Goal: Complete application form: Complete application form

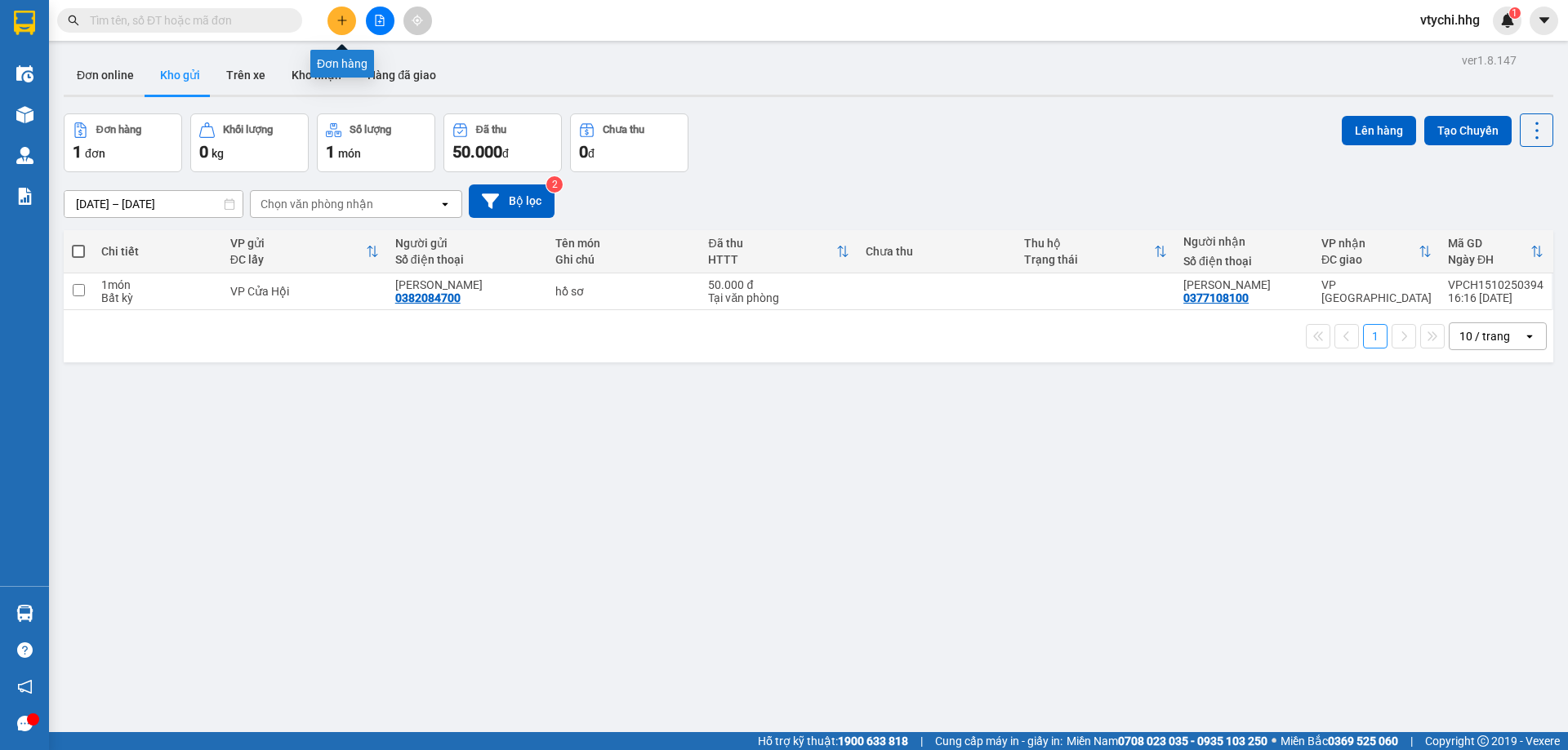
click at [335, 21] on button at bounding box center [342, 21] width 29 height 29
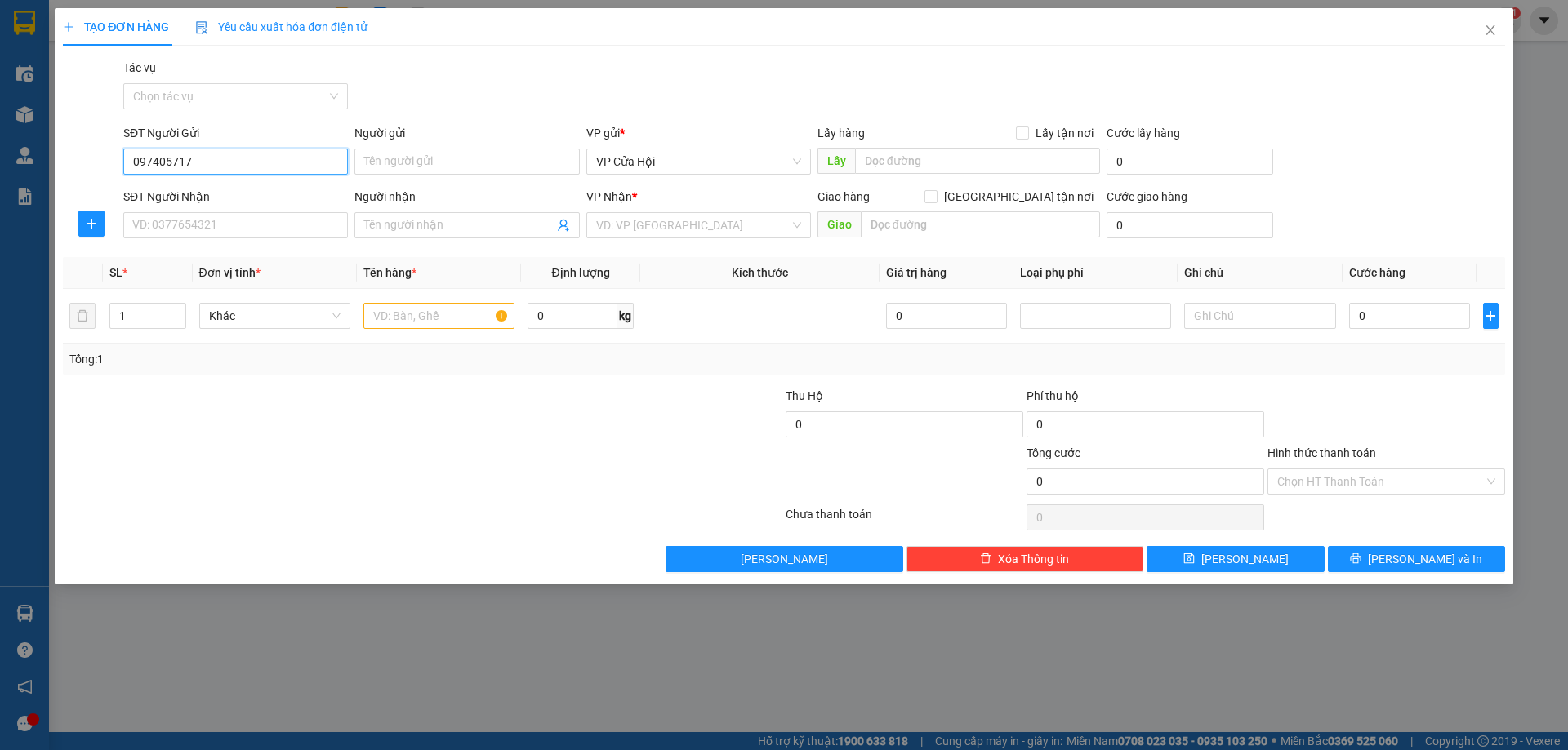
type input "0974057171"
click at [189, 193] on div "0974057171 - bích tĩnh" at bounding box center [235, 194] width 205 height 18
type input "bích tĩnh"
type input "0974057171"
click at [187, 224] on input "SĐT Người Nhận" at bounding box center [236, 225] width 225 height 26
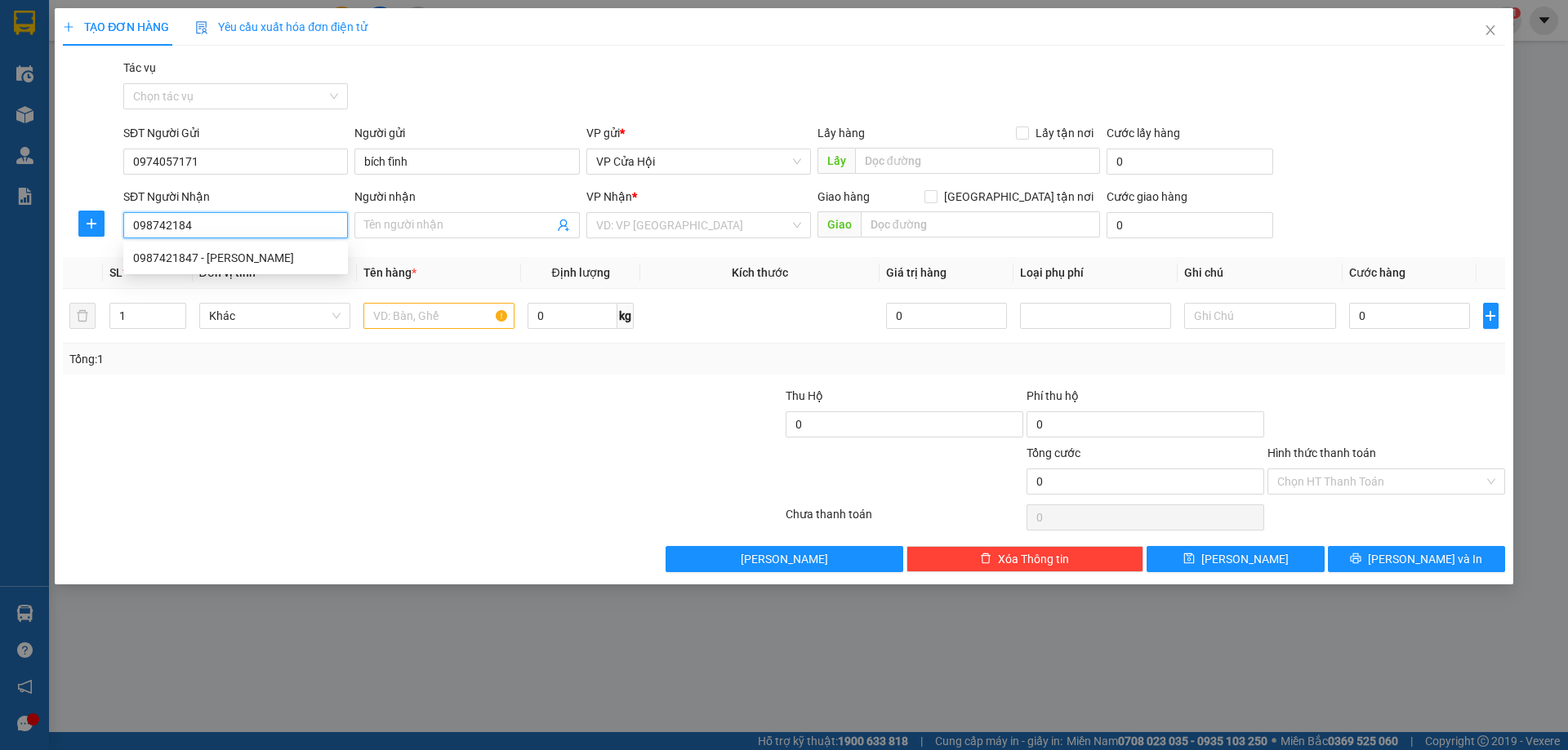
type input "0987421847"
click at [183, 260] on div "0987421847 - [PERSON_NAME]" at bounding box center [235, 258] width 205 height 18
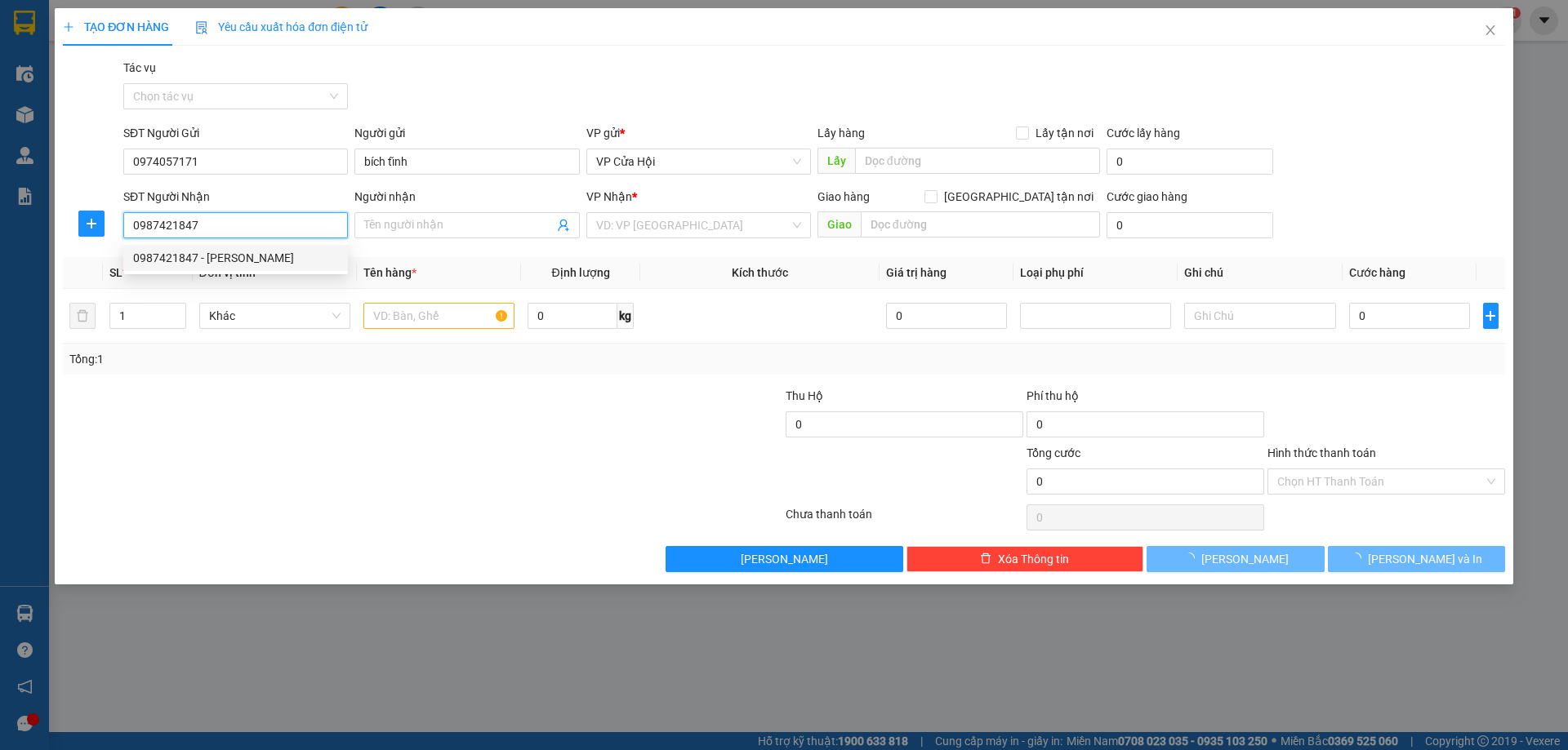
type input "[PERSON_NAME]"
type input "[GEOGRAPHIC_DATA]"
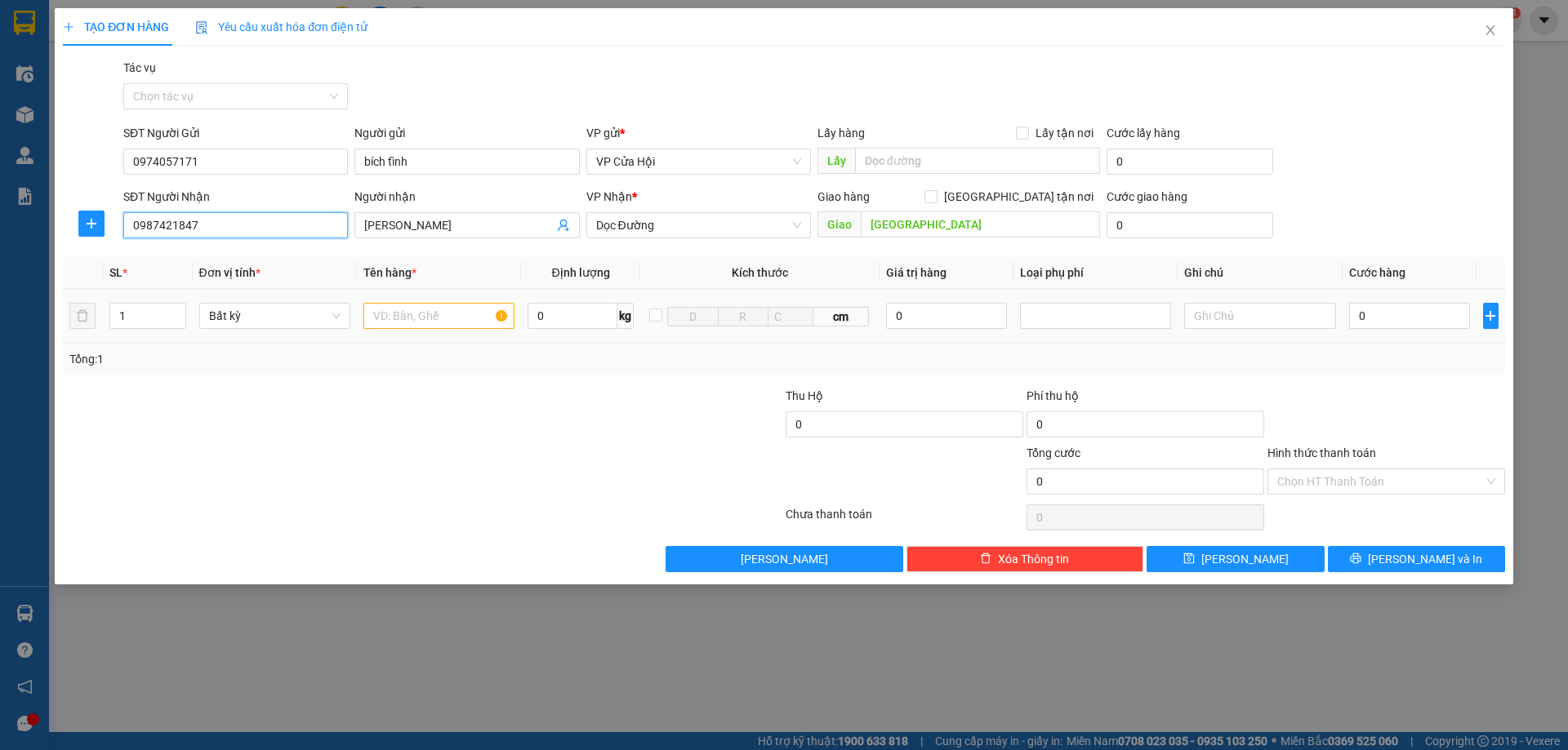
type input "0987421847"
click at [465, 323] on input "text" at bounding box center [439, 315] width 151 height 26
type input "ct"
click at [1359, 324] on input "0" at bounding box center [1410, 315] width 122 height 26
type input "5"
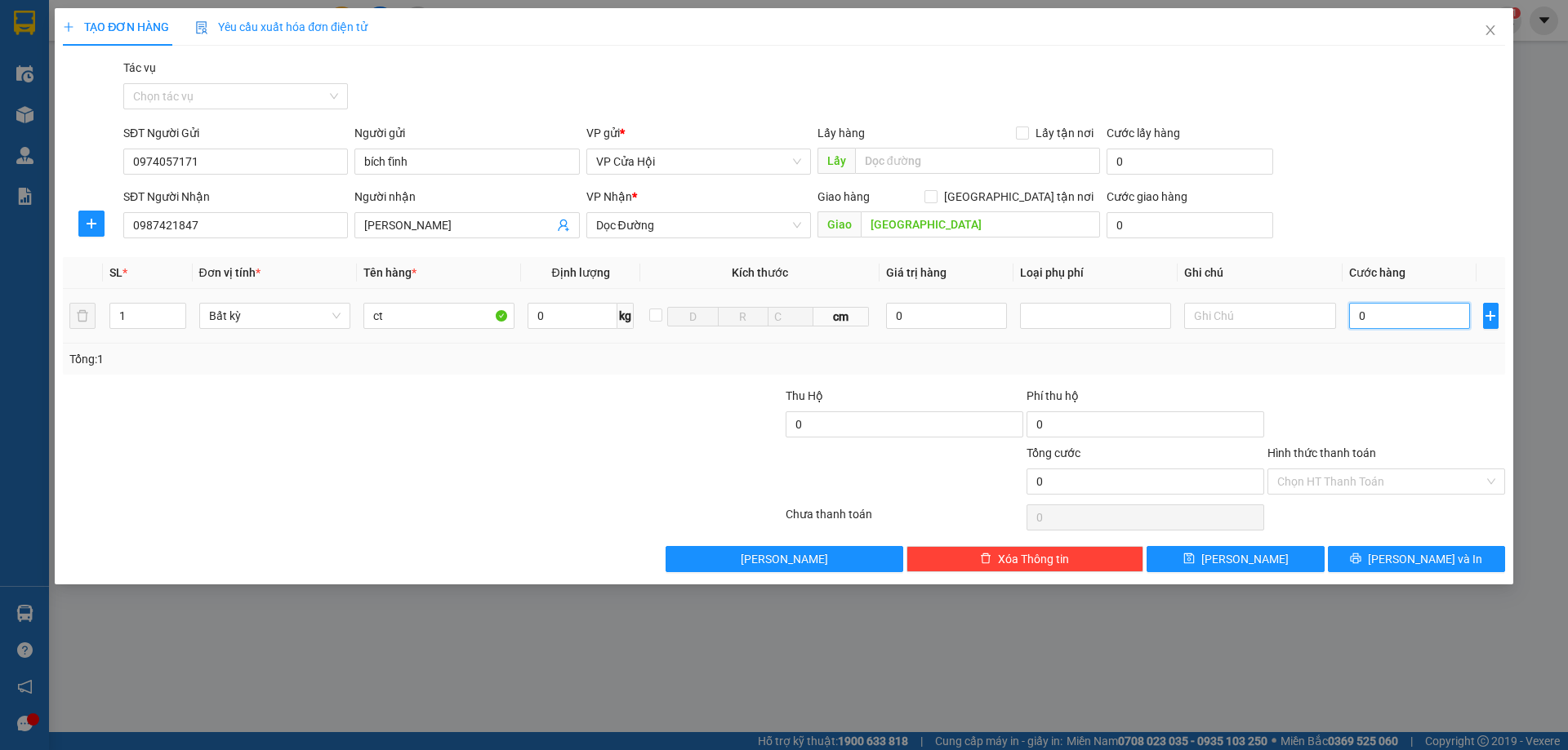
type input "5"
type input "50"
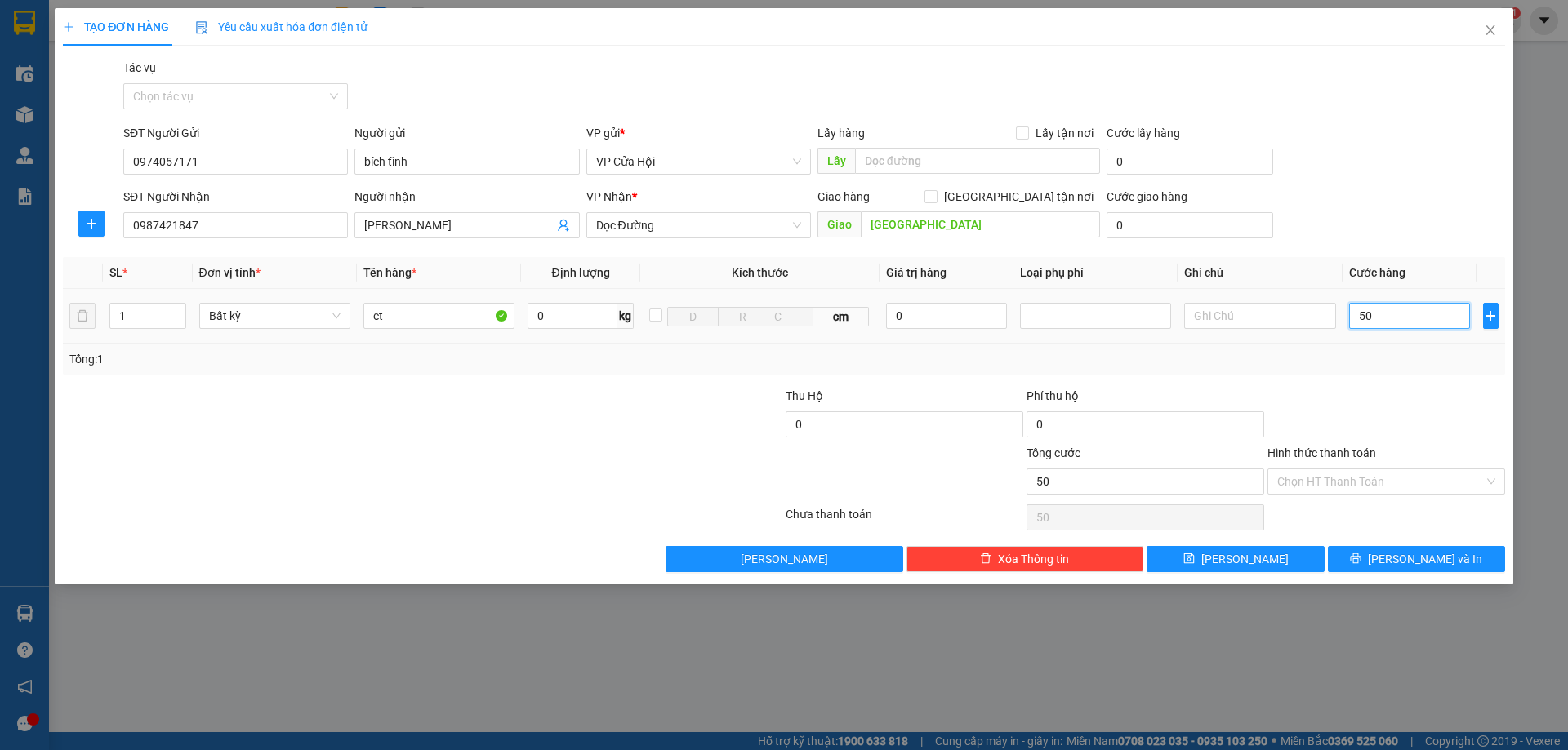
type input "500"
type input "5.000"
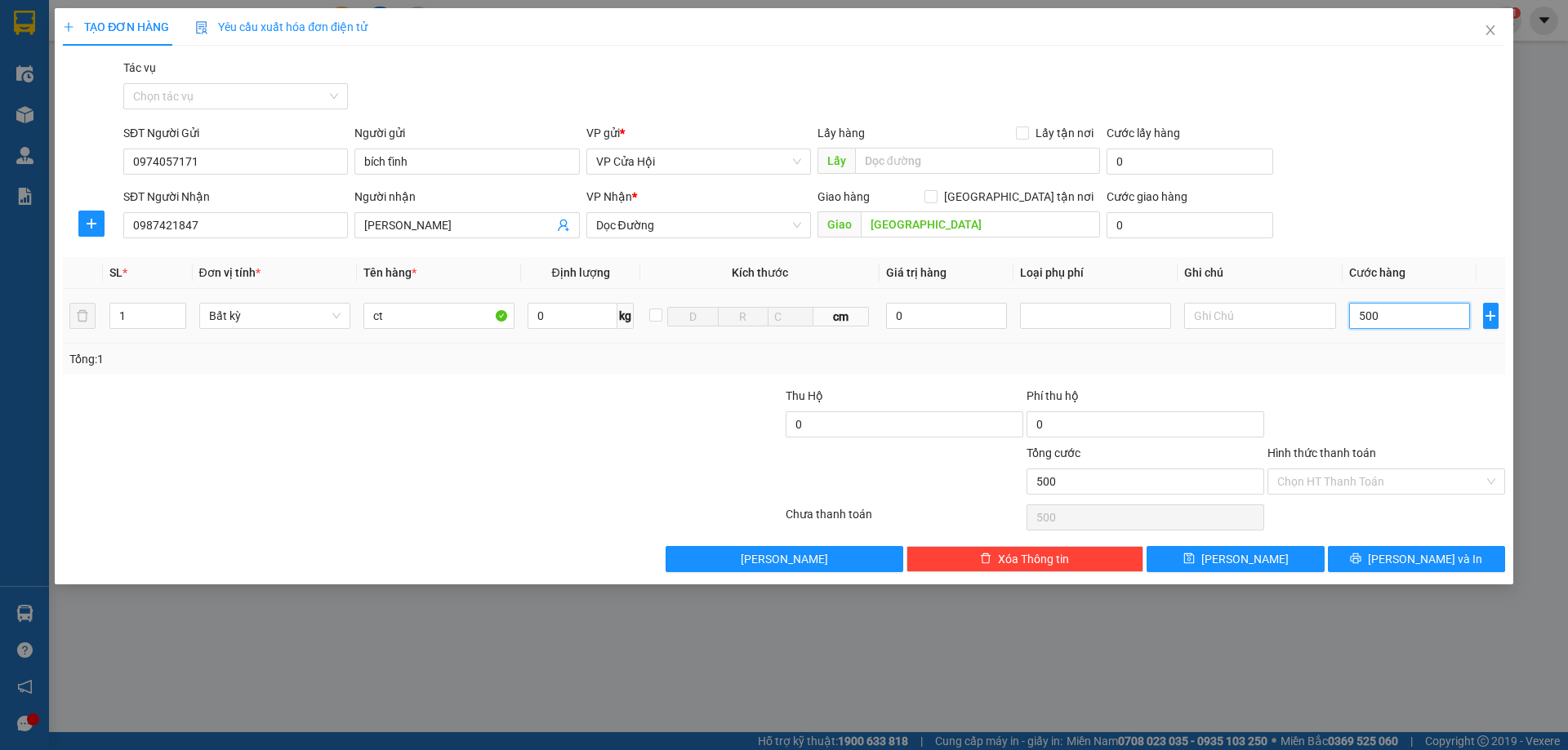
type input "5.000"
type input "50.000"
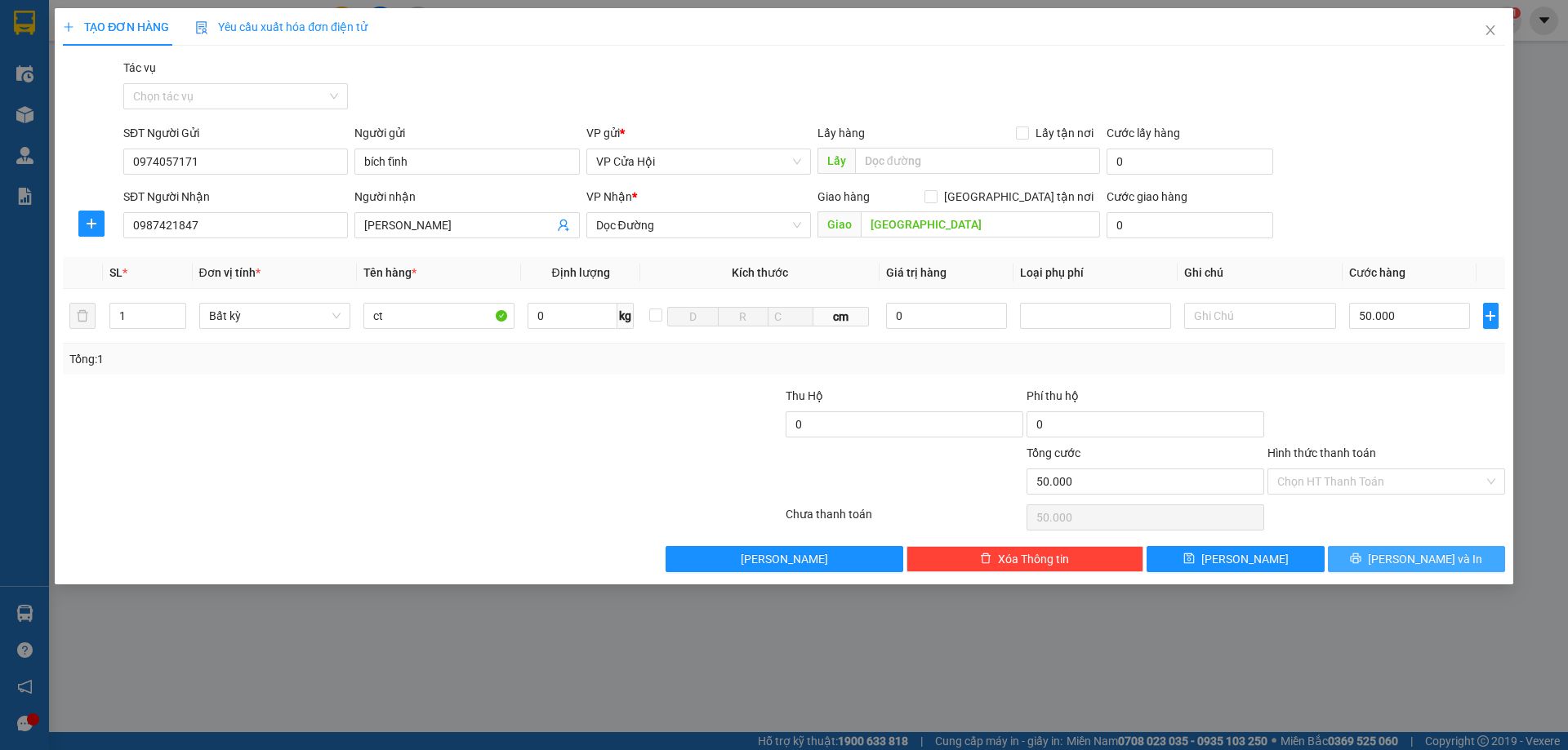
click at [1410, 558] on span "[PERSON_NAME] và In" at bounding box center [1424, 559] width 114 height 18
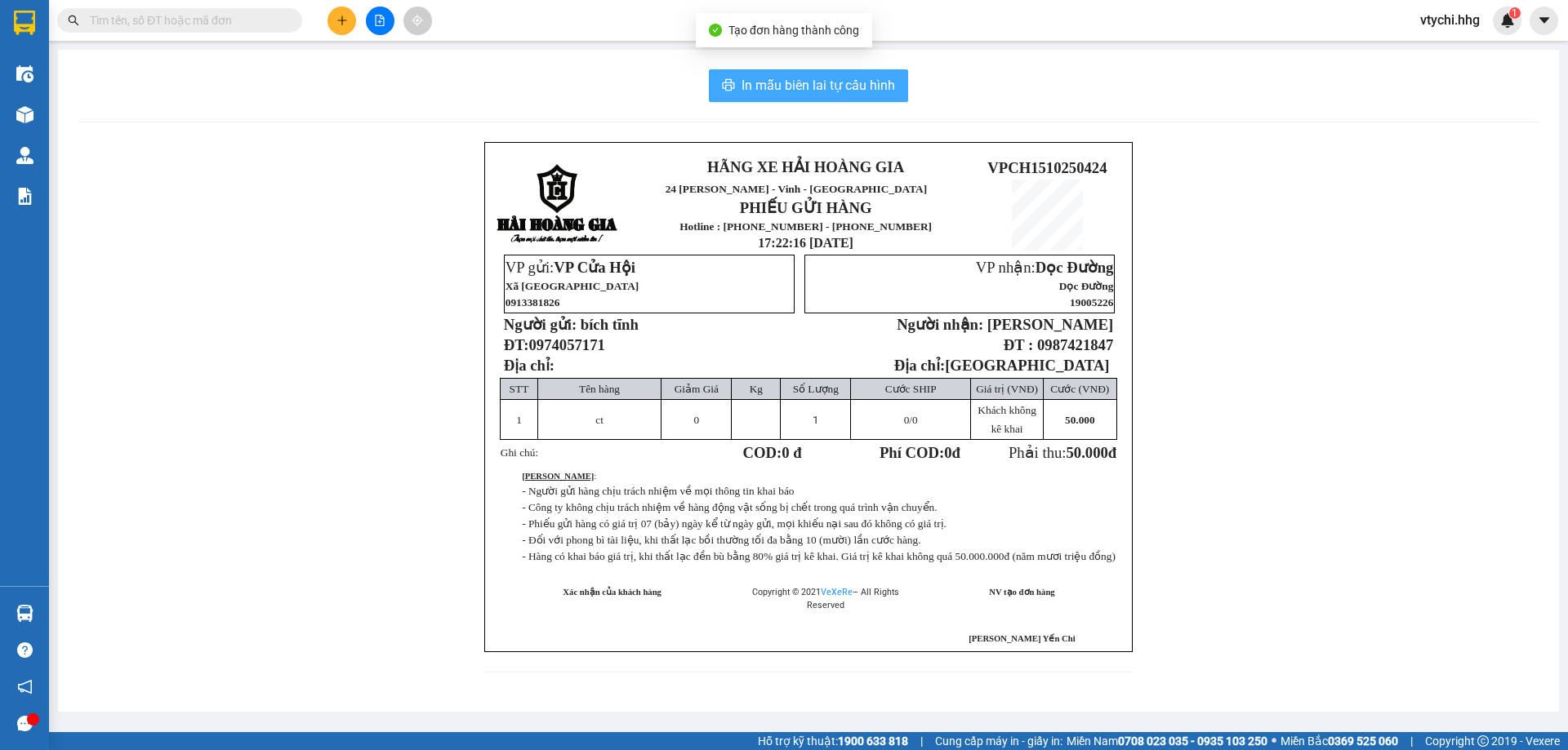
click at [863, 92] on span "In mẫu biên lai tự cấu hình" at bounding box center [819, 85] width 154 height 20
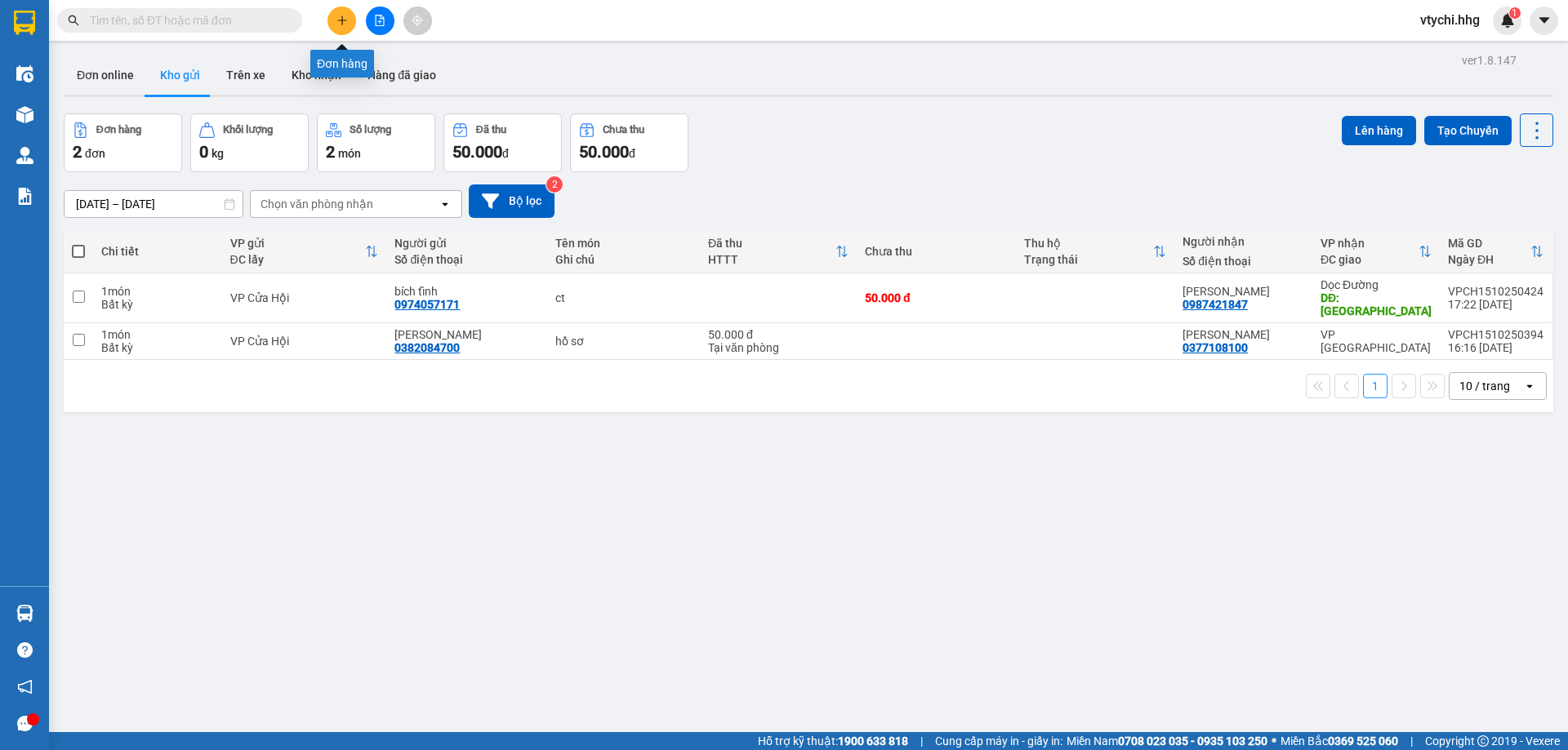
click at [348, 19] on button at bounding box center [342, 21] width 29 height 29
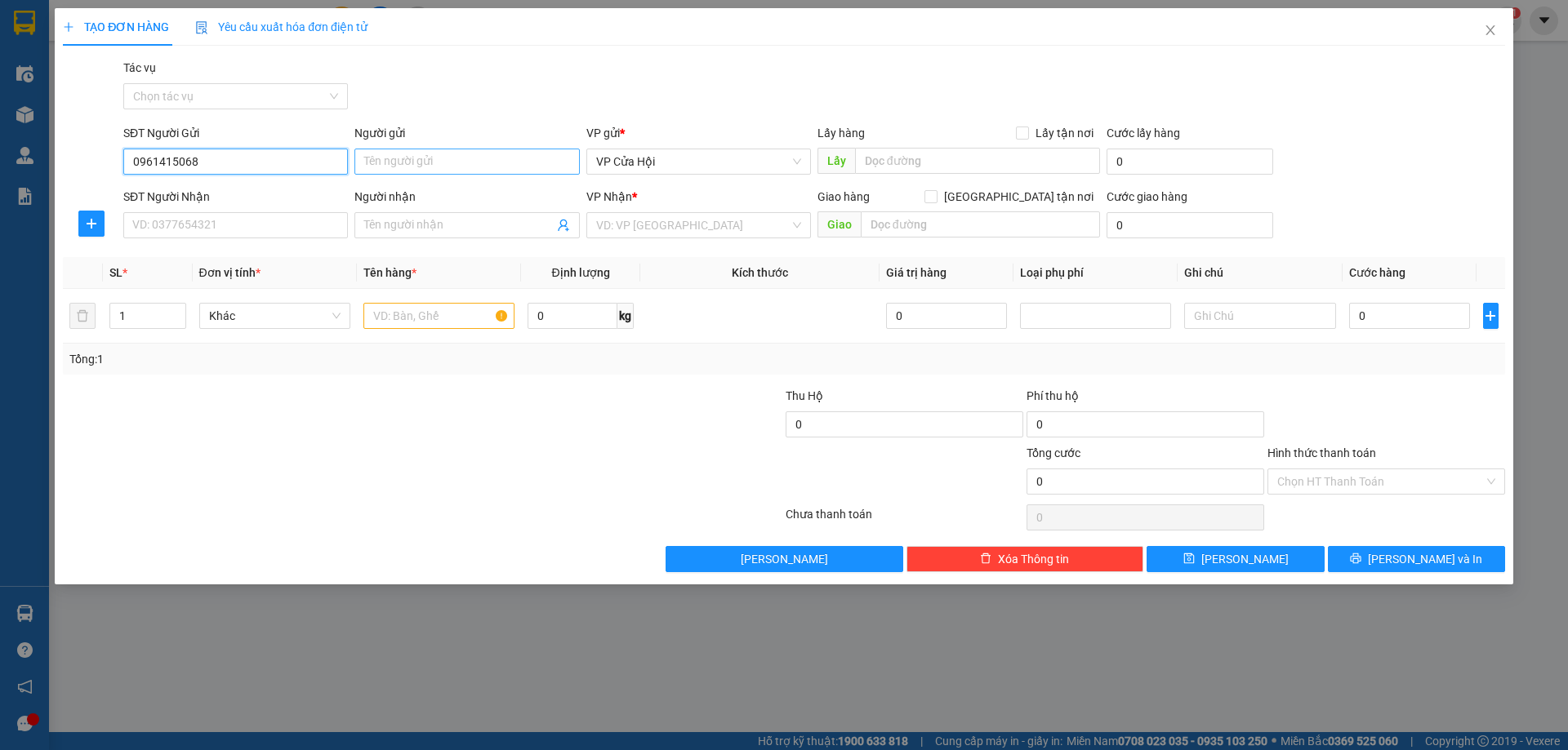
type input "0961415068"
click at [465, 166] on input "Người gửi" at bounding box center [467, 161] width 225 height 26
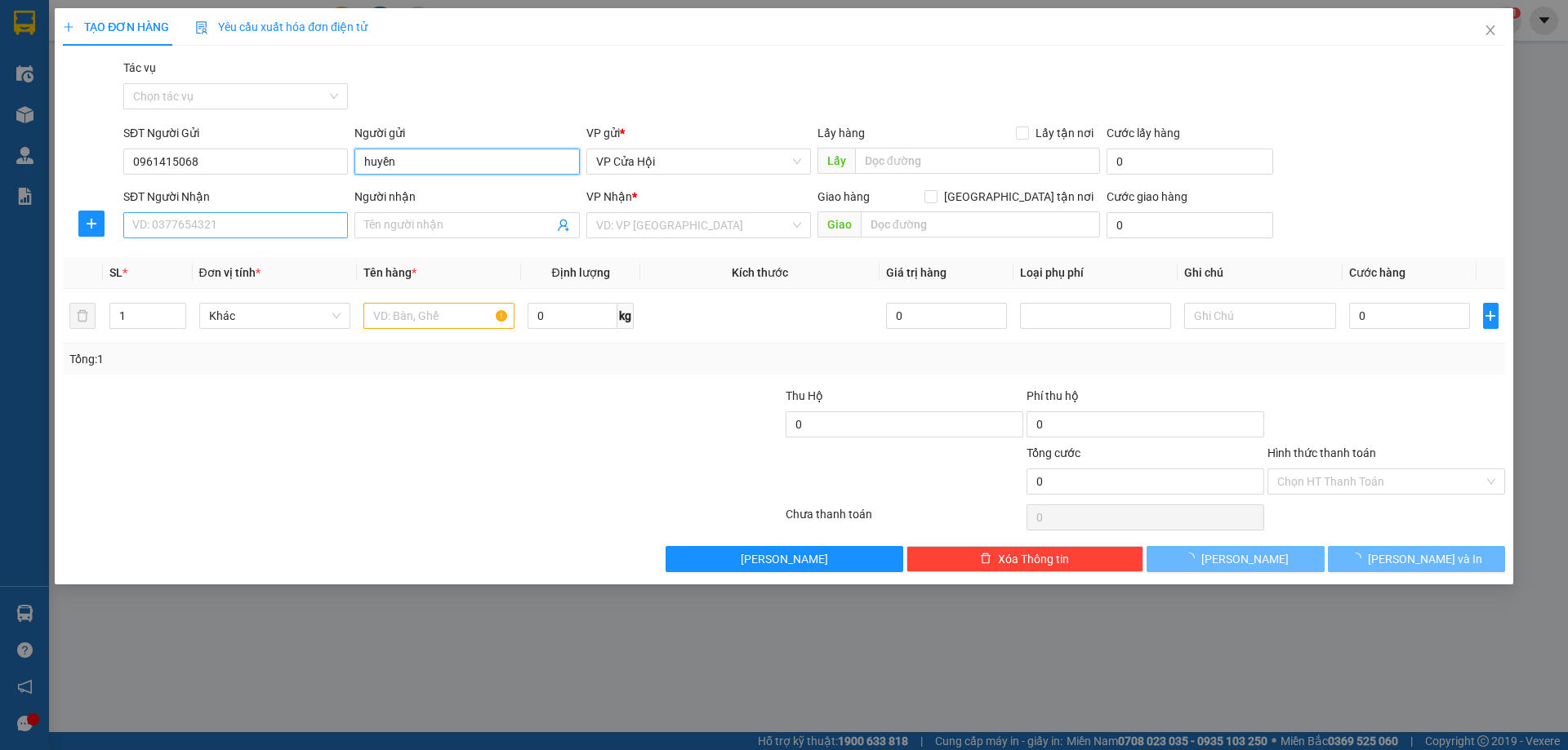
type input "huyền"
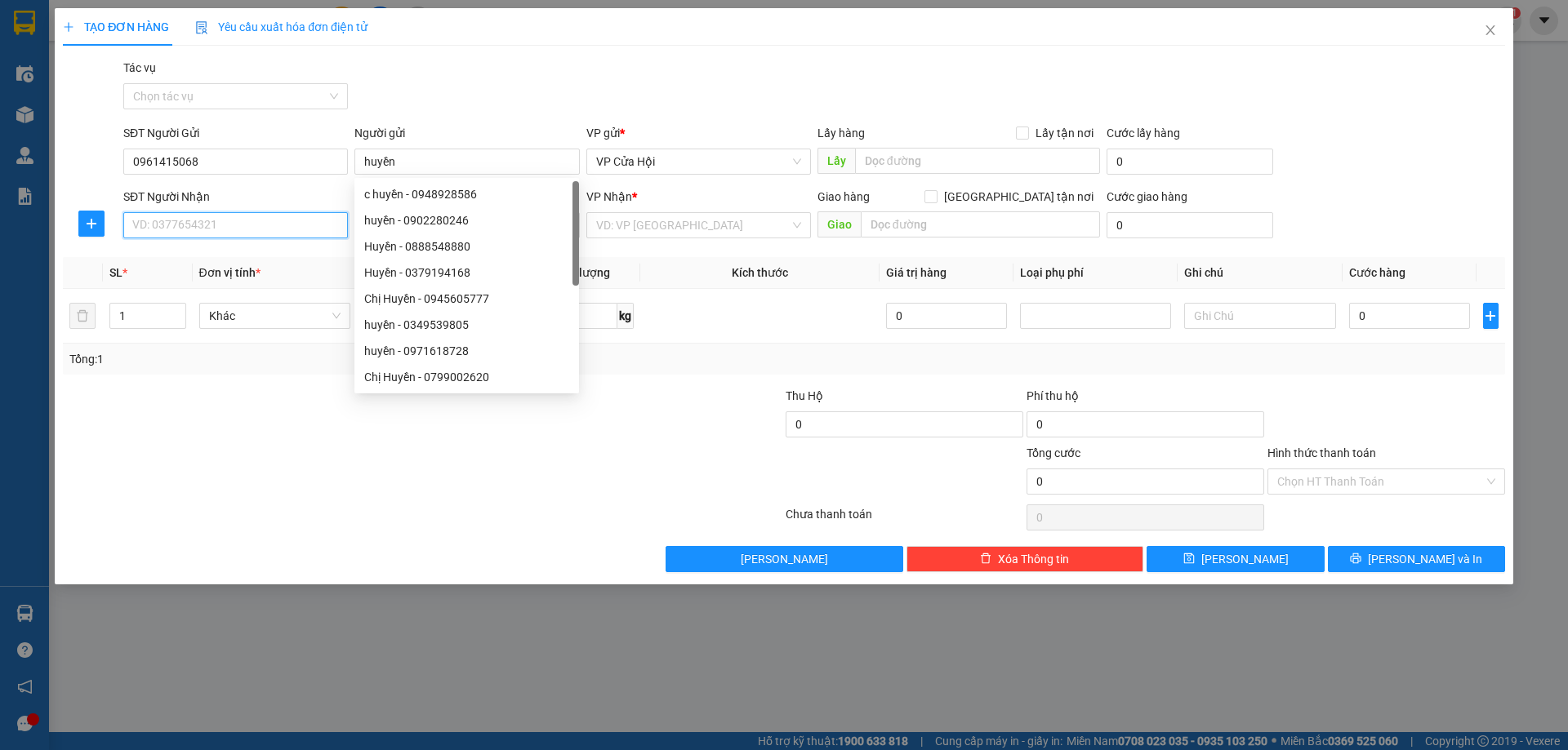
click at [241, 227] on input "SĐT Người Nhận" at bounding box center [236, 225] width 225 height 26
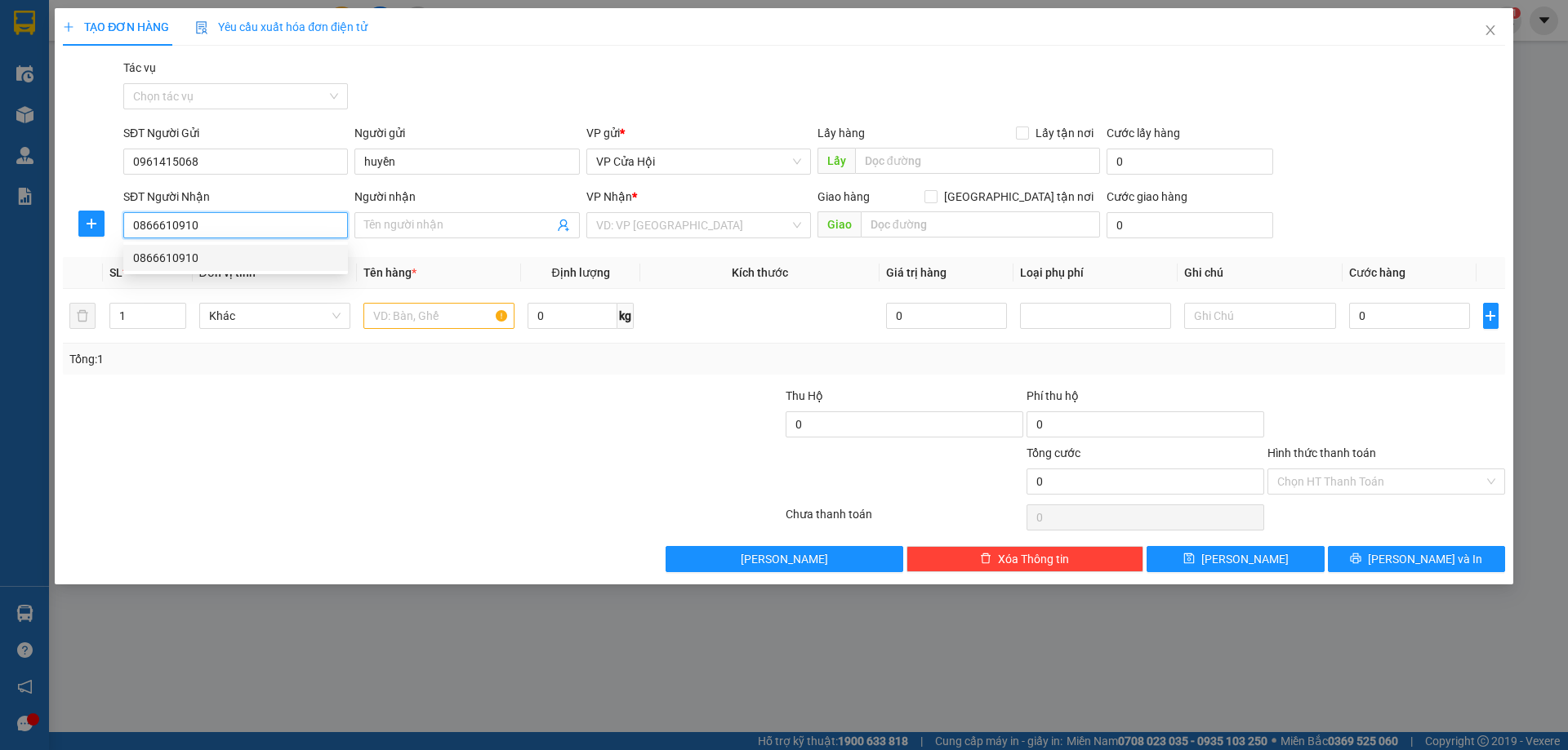
click at [294, 262] on div "0866610910" at bounding box center [235, 258] width 205 height 18
type input "0866610910"
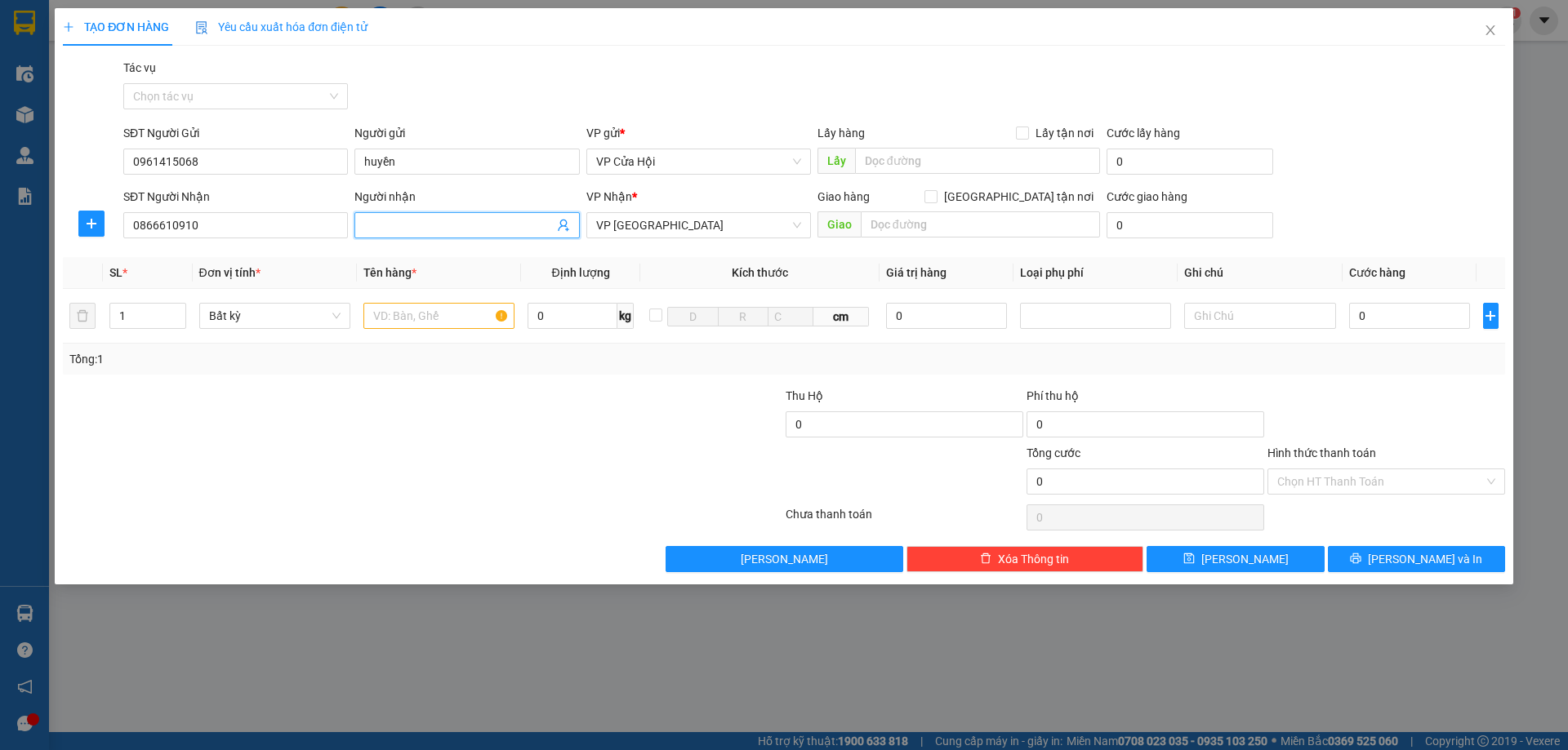
click at [442, 235] on span at bounding box center [467, 225] width 225 height 26
type input "[PERSON_NAME]"
click at [463, 316] on input "text" at bounding box center [439, 315] width 151 height 26
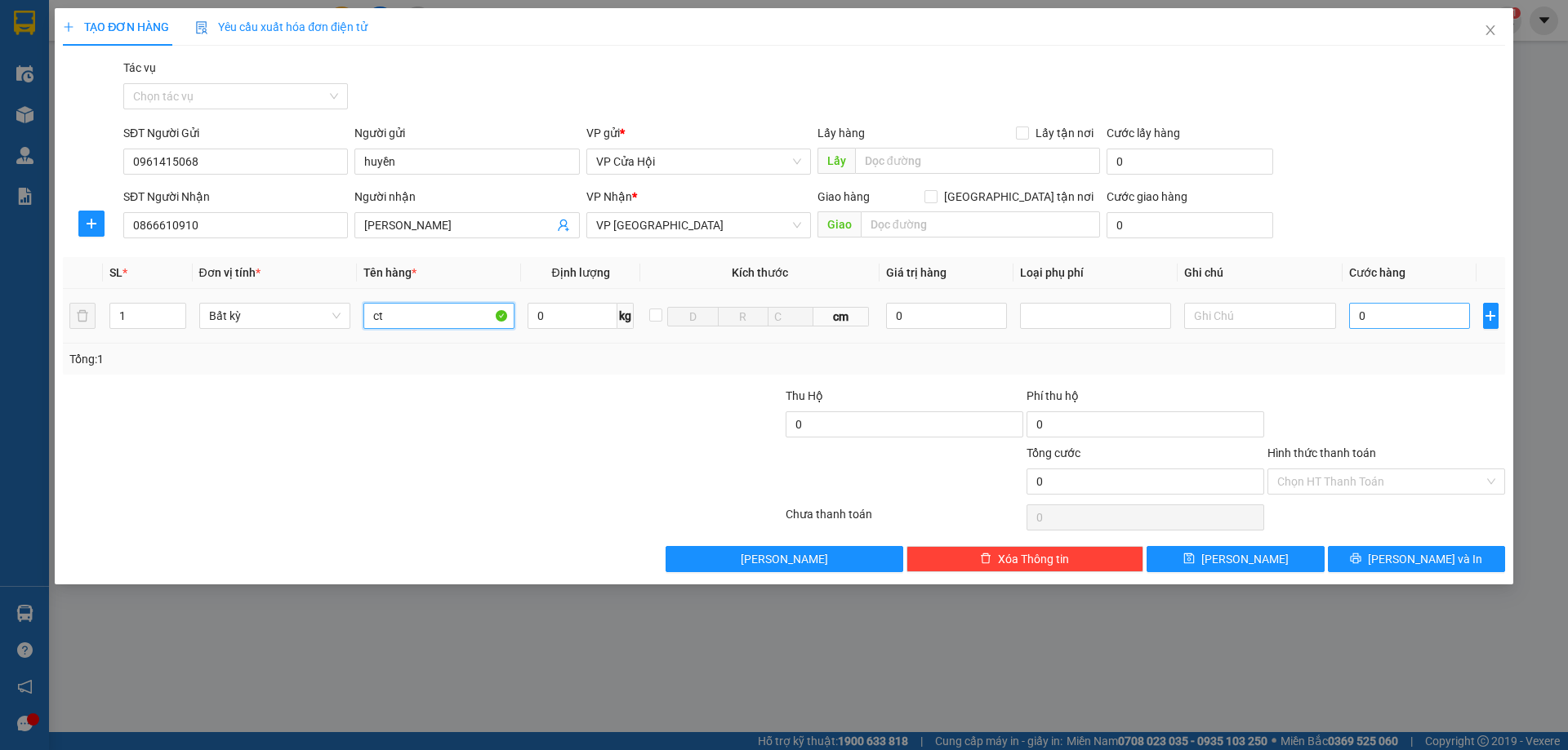
type input "ct"
click at [1404, 314] on input "0" at bounding box center [1410, 315] width 122 height 26
type input "5"
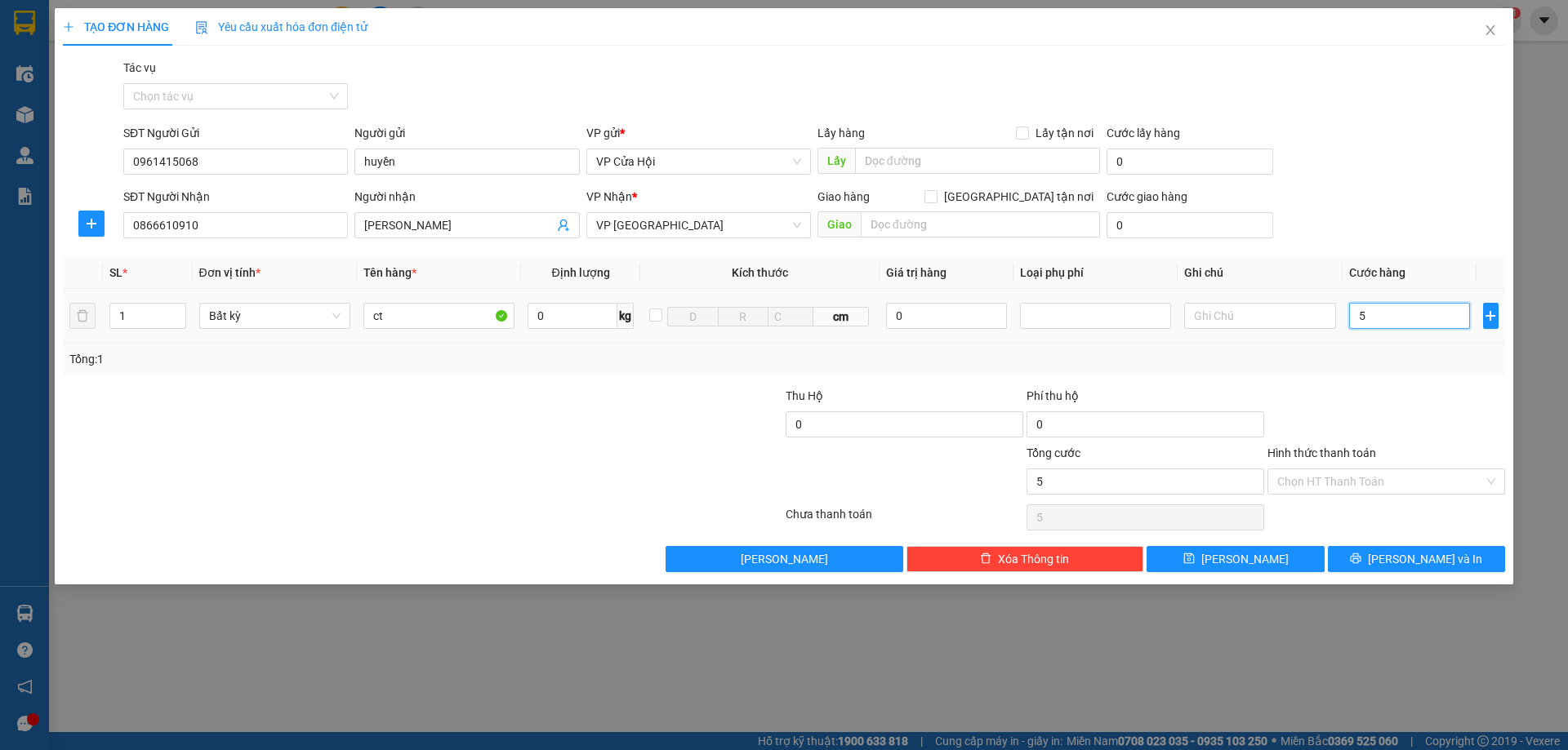
type input "50"
type input "500"
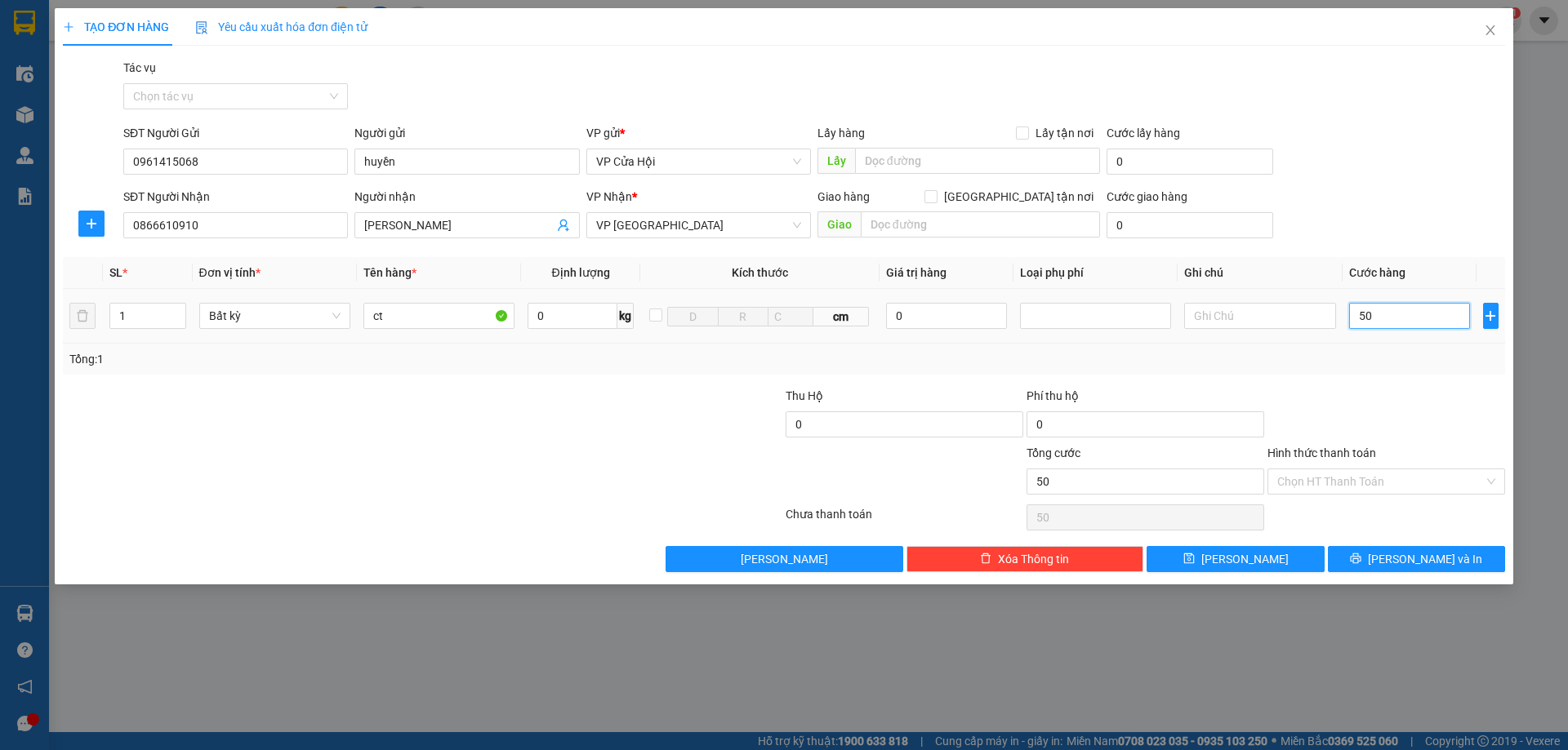
type input "500"
type input "5.000"
type input "50.000"
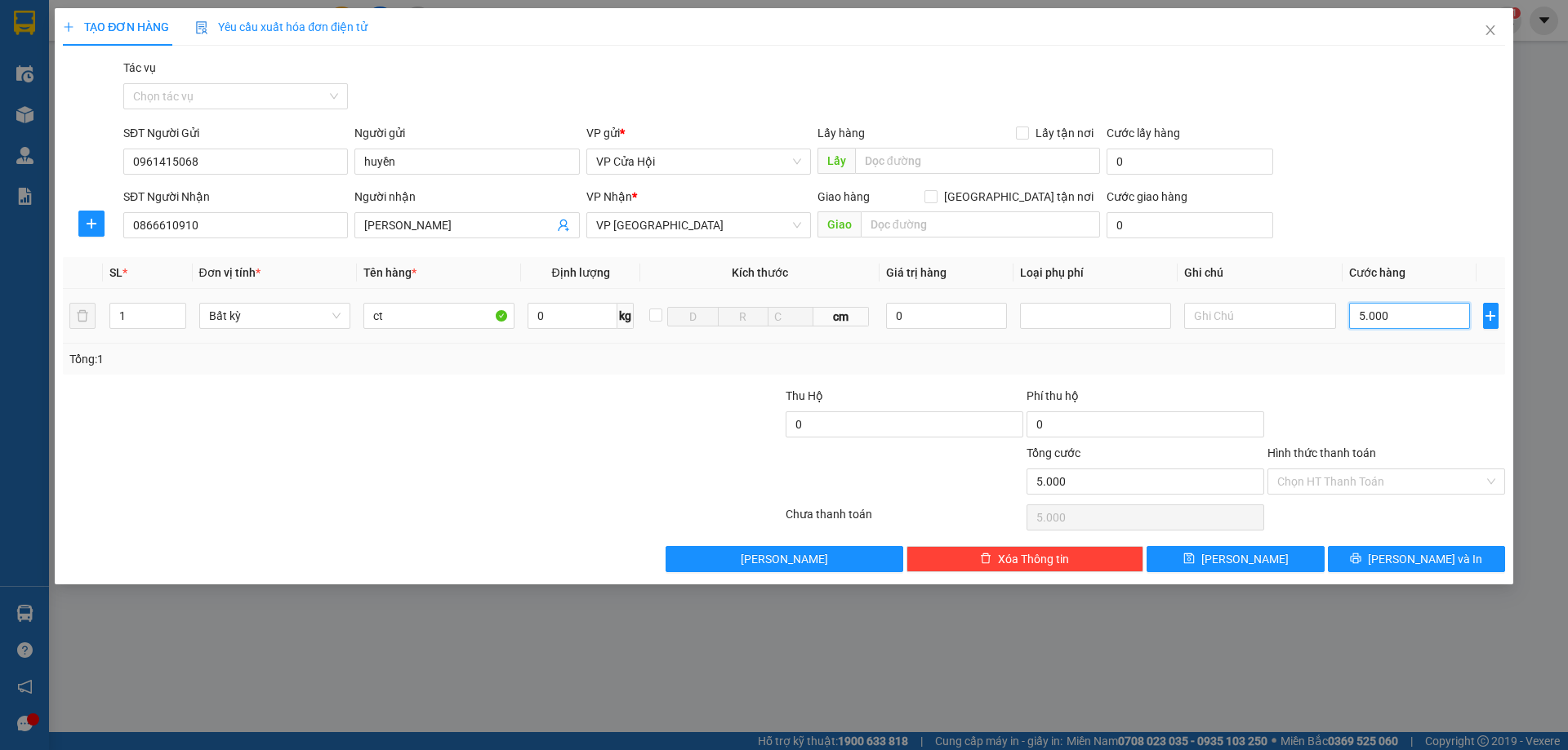
type input "50.000"
click at [1376, 486] on input "Hình thức thanh toán" at bounding box center [1380, 481] width 206 height 25
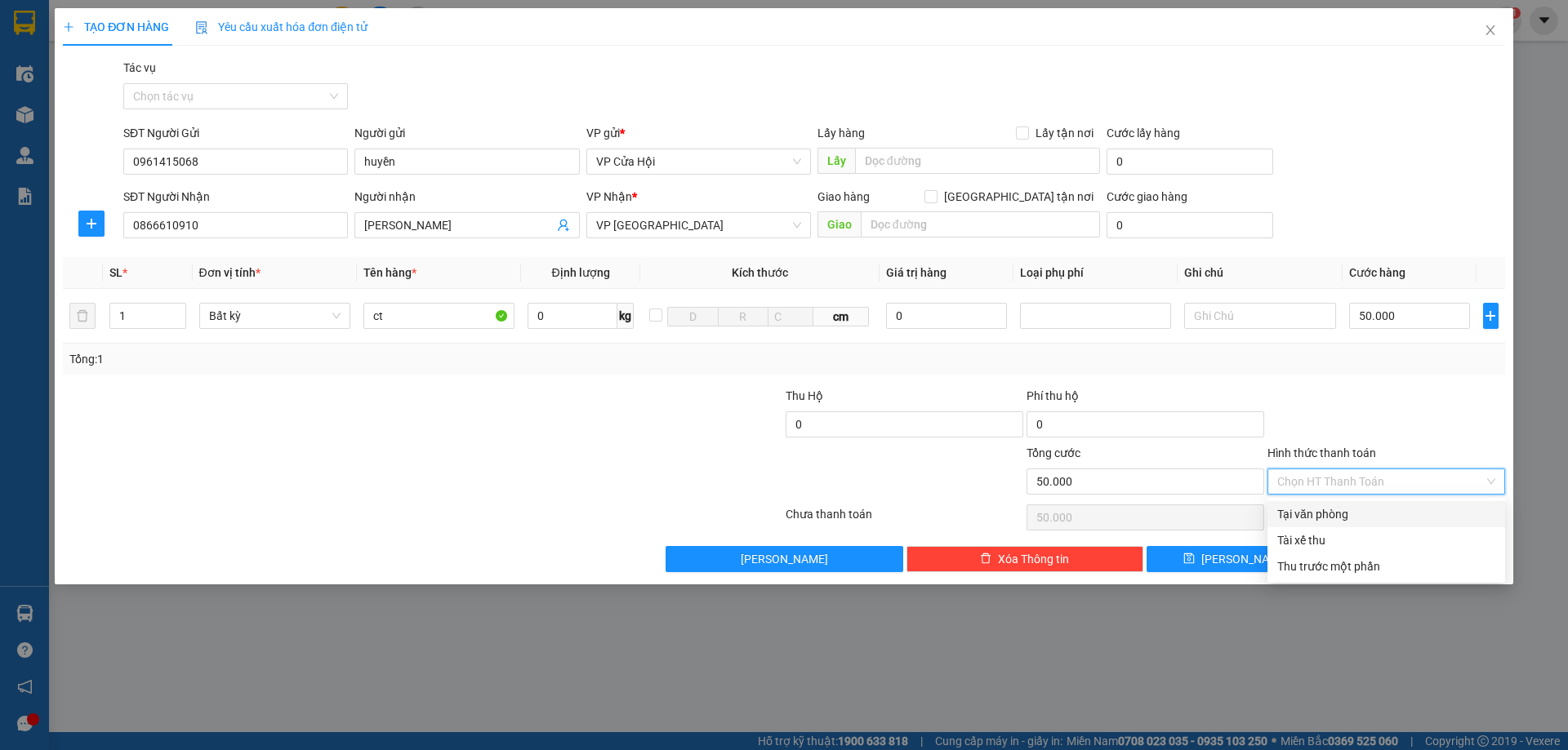
click at [1364, 508] on div "Tại văn phòng" at bounding box center [1386, 514] width 218 height 18
type input "0"
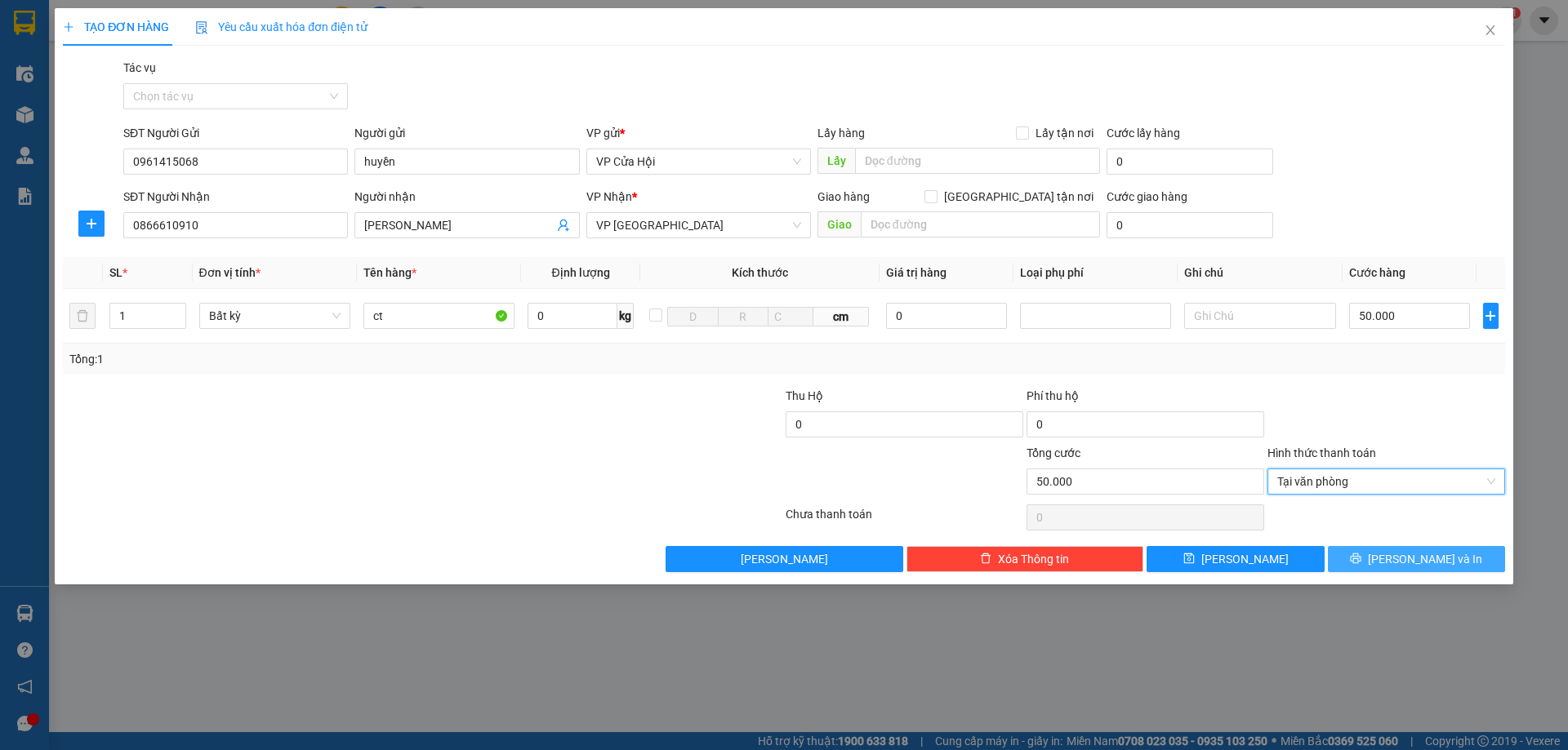
click at [1443, 557] on span "[PERSON_NAME] và In" at bounding box center [1424, 559] width 114 height 18
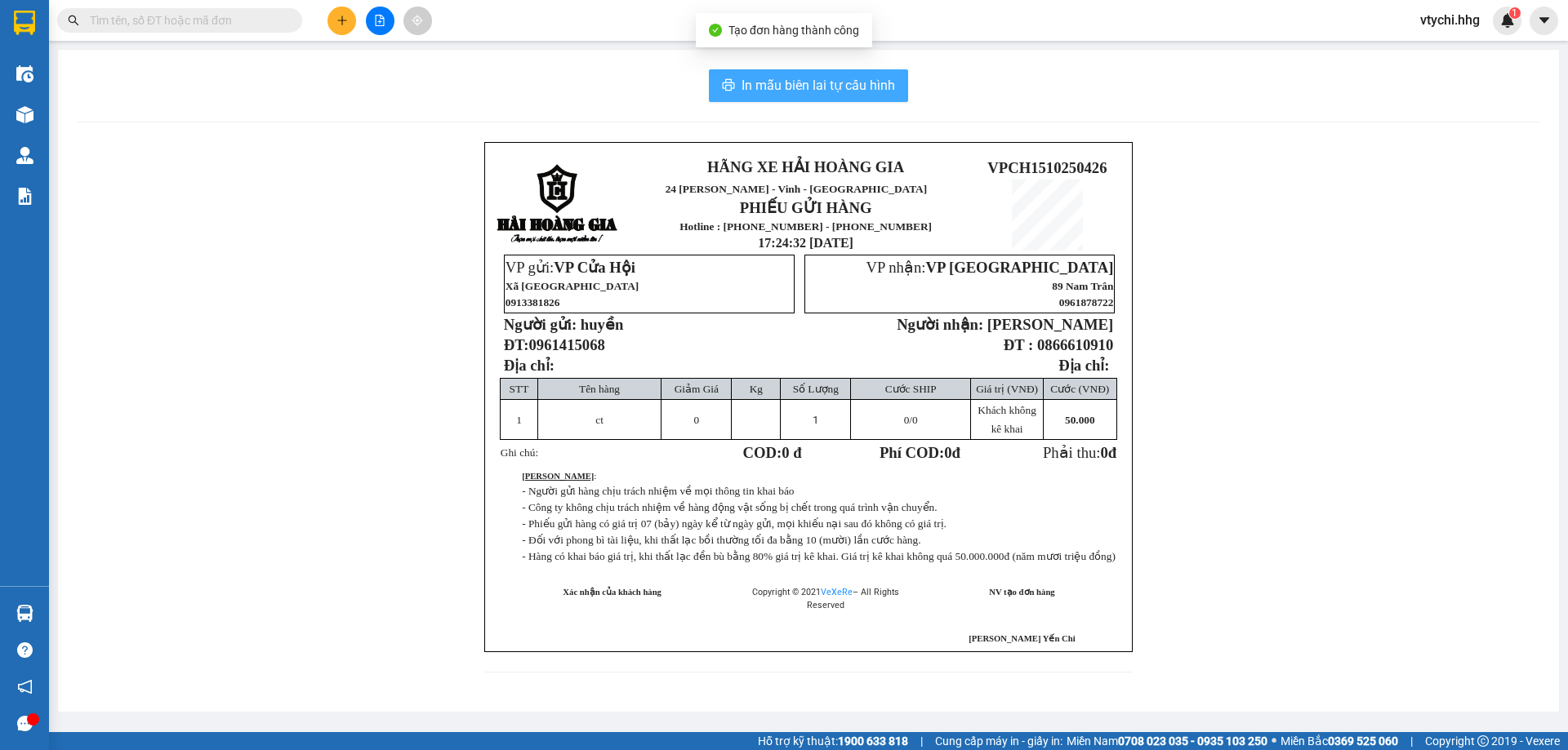
click at [796, 80] on span "In mẫu biên lai tự cấu hình" at bounding box center [819, 85] width 154 height 20
